Goal: Navigation & Orientation: Find specific page/section

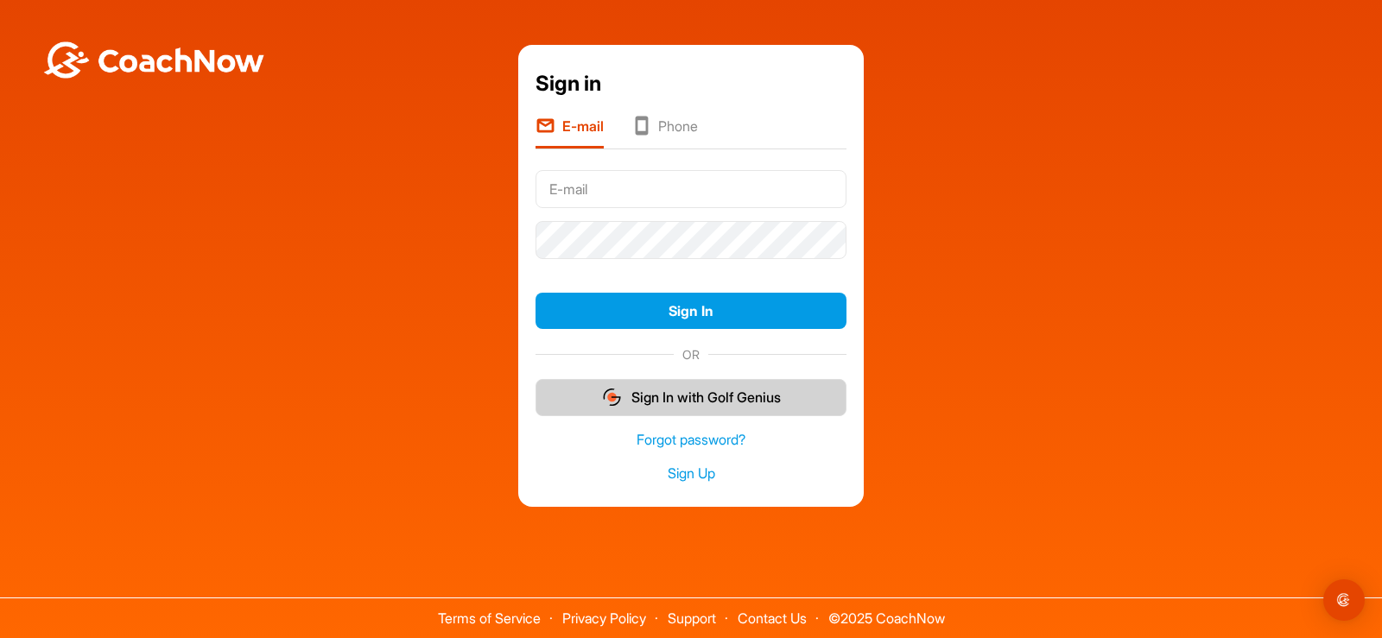
type input "mwilhelm@brooksidegcc.com"
click at [674, 401] on button "Sign In with Golf Genius" at bounding box center [690, 397] width 311 height 37
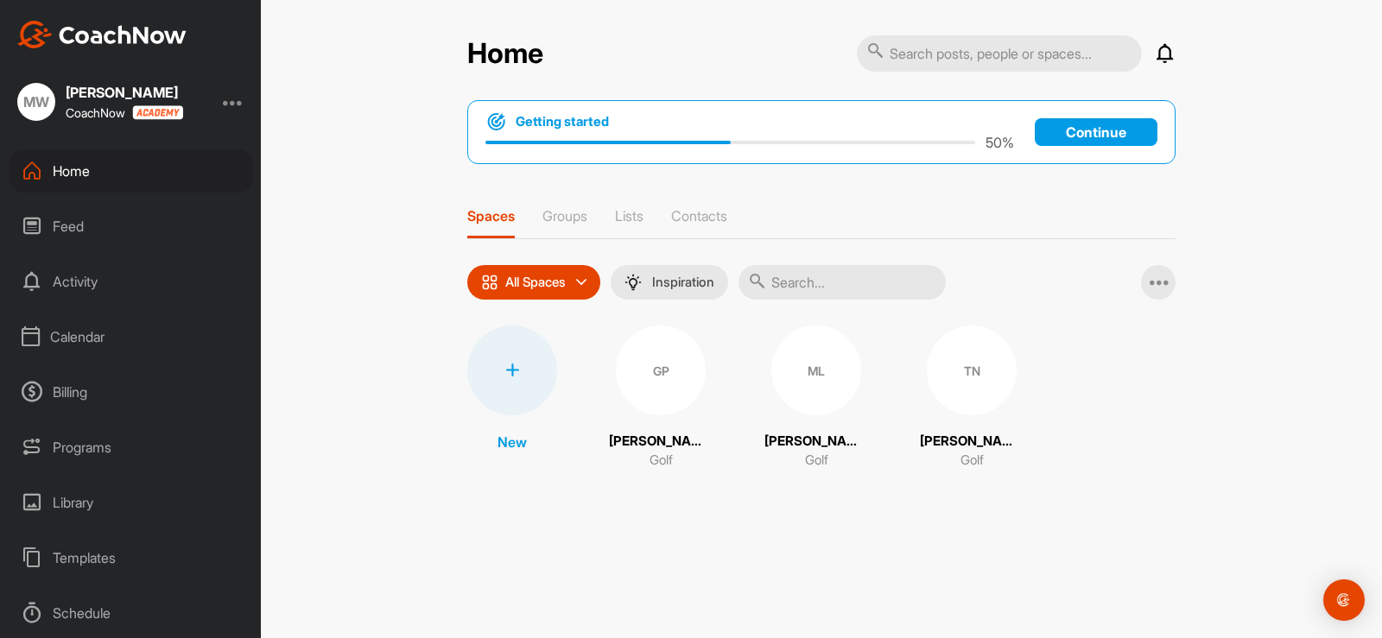
click at [103, 322] on div "Calendar" at bounding box center [132, 336] width 244 height 43
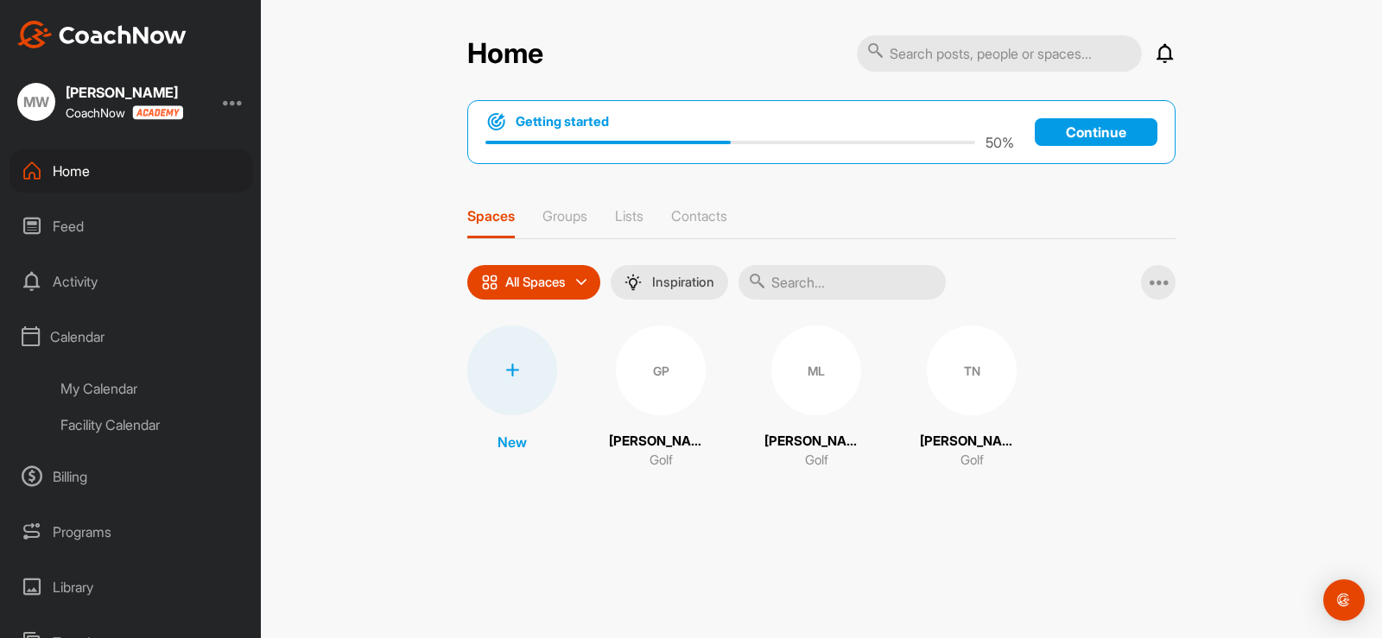
click at [102, 397] on div "My Calendar" at bounding box center [150, 389] width 205 height 36
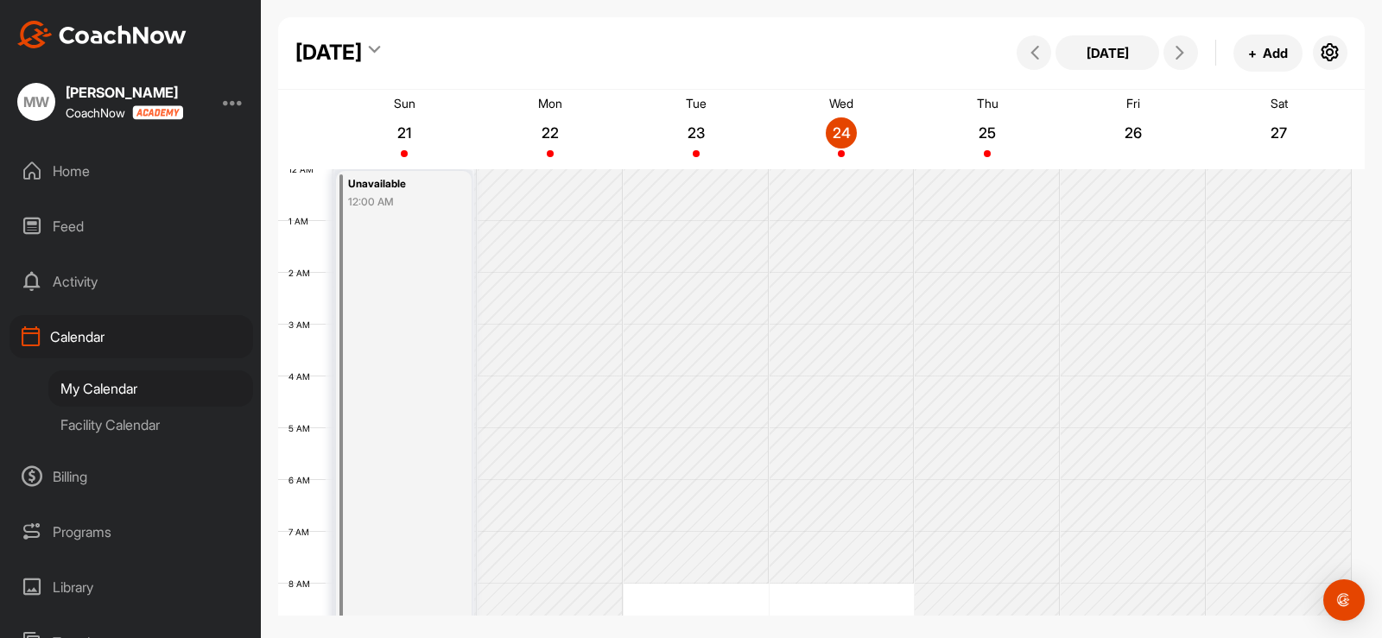
scroll to position [299, 0]
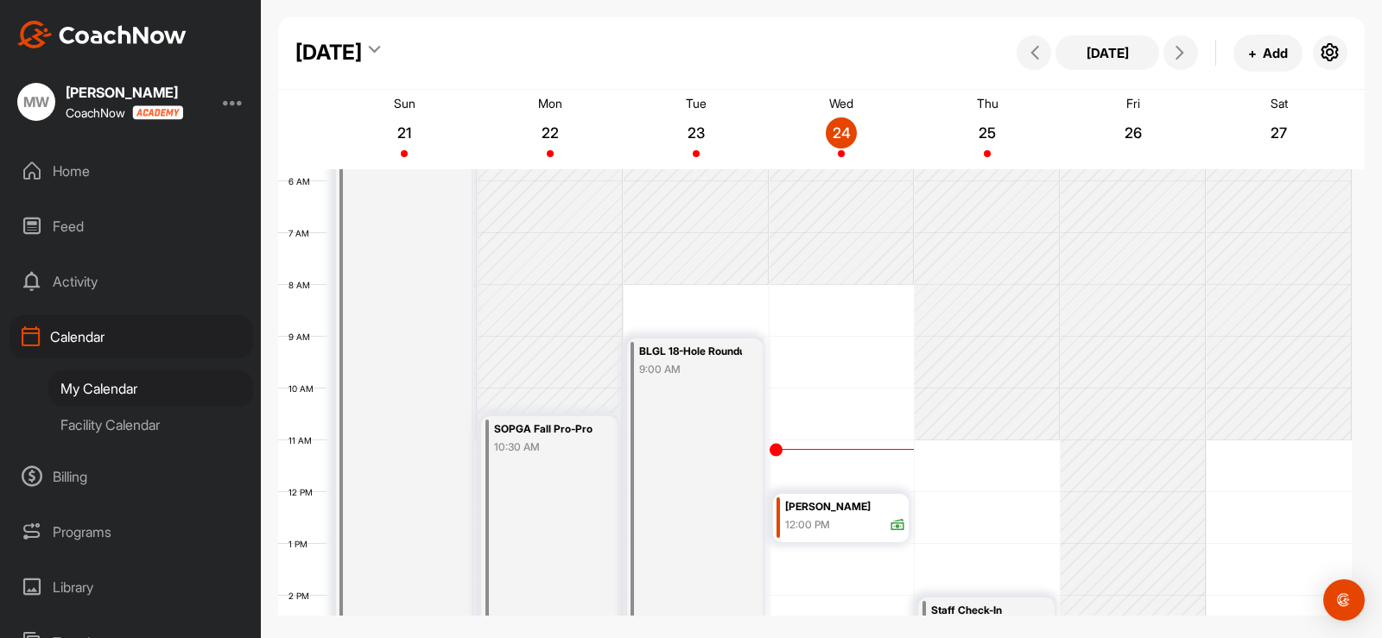
click at [233, 99] on div at bounding box center [233, 102] width 21 height 21
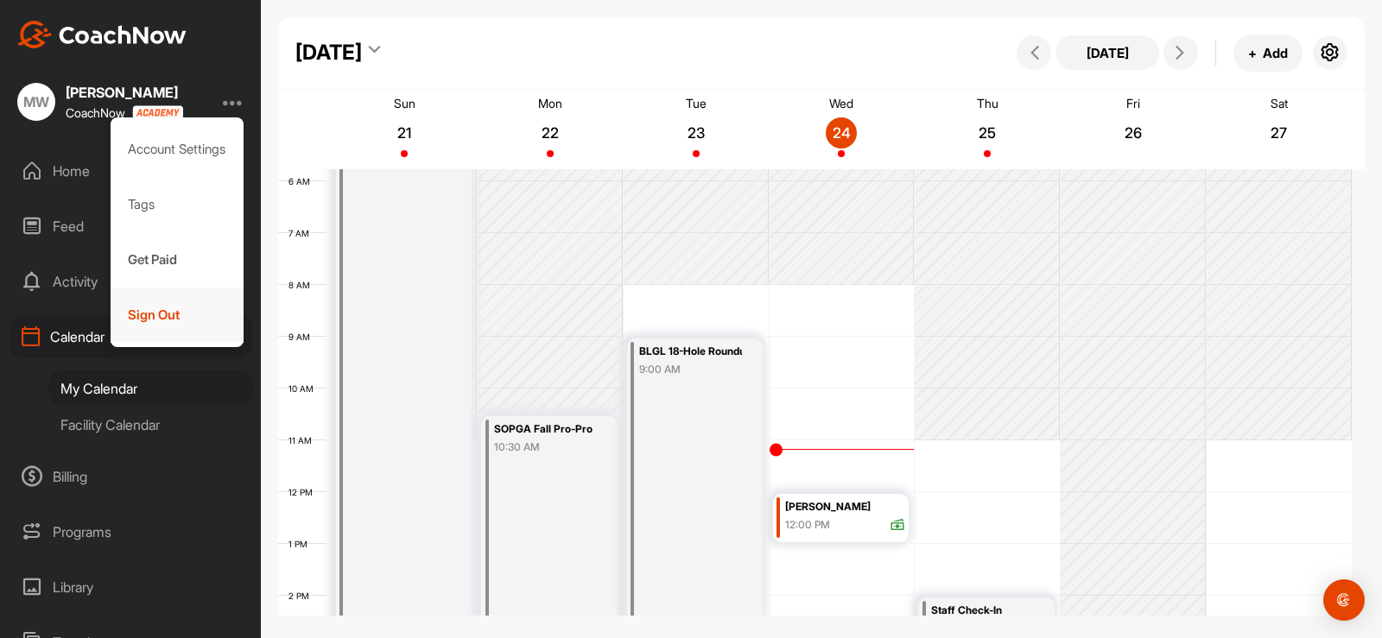
click at [164, 310] on div "Sign Out" at bounding box center [178, 315] width 134 height 55
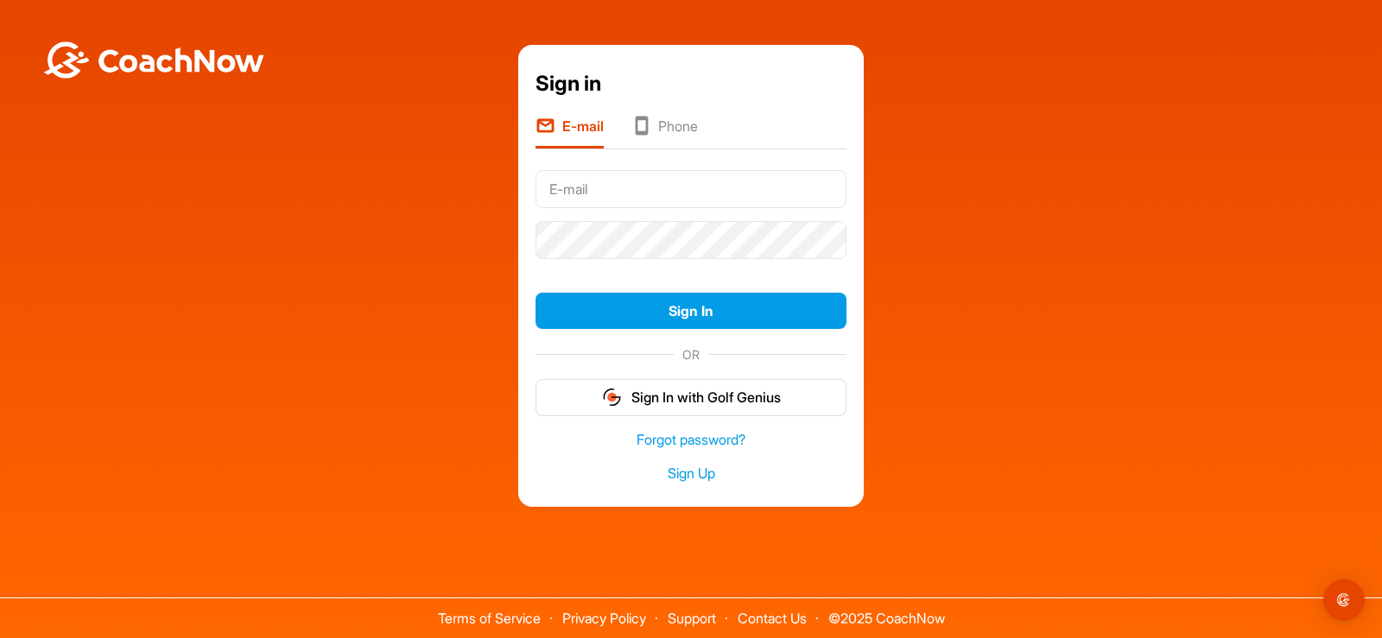
type input "[EMAIL_ADDRESS][DOMAIN_NAME]"
click at [732, 195] on input "[EMAIL_ADDRESS][DOMAIN_NAME]" at bounding box center [690, 189] width 311 height 38
drag, startPoint x: 782, startPoint y: 197, endPoint x: 452, endPoint y: 168, distance: 332.1
click at [452, 168] on div "Sign in E-mail Phone mwilhelm@brooksidegcc.com Sign In OR Sign In with Golf Gen…" at bounding box center [691, 276] width 1365 height 463
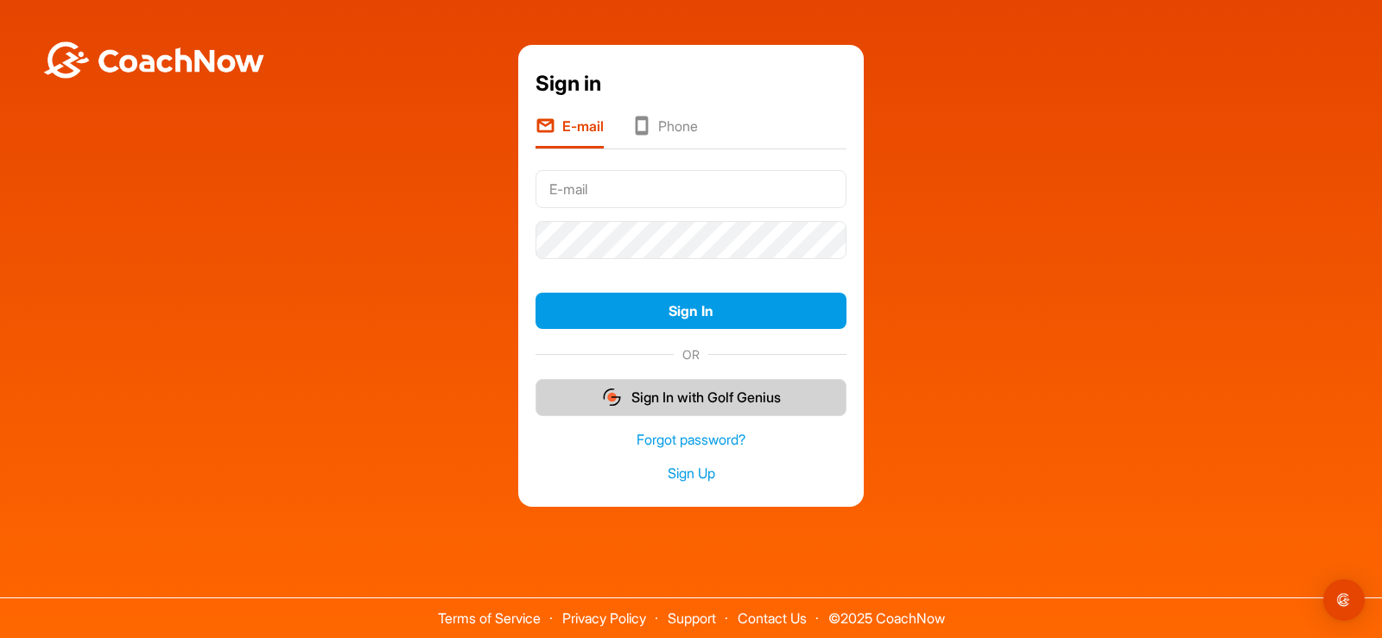
click at [643, 405] on button "Sign In with Golf Genius" at bounding box center [690, 397] width 311 height 37
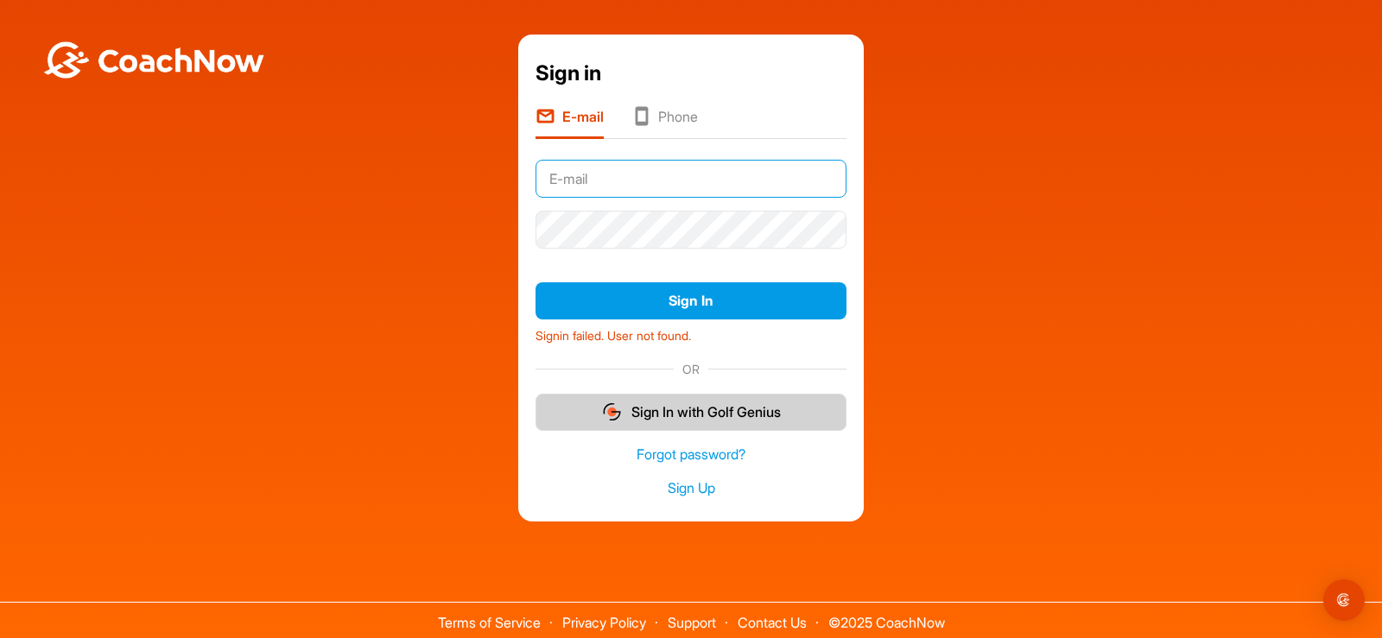
type input "[EMAIL_ADDRESS][DOMAIN_NAME]"
click at [698, 407] on button "Sign In with Golf Genius" at bounding box center [690, 412] width 311 height 37
